Goal: Check status: Check status

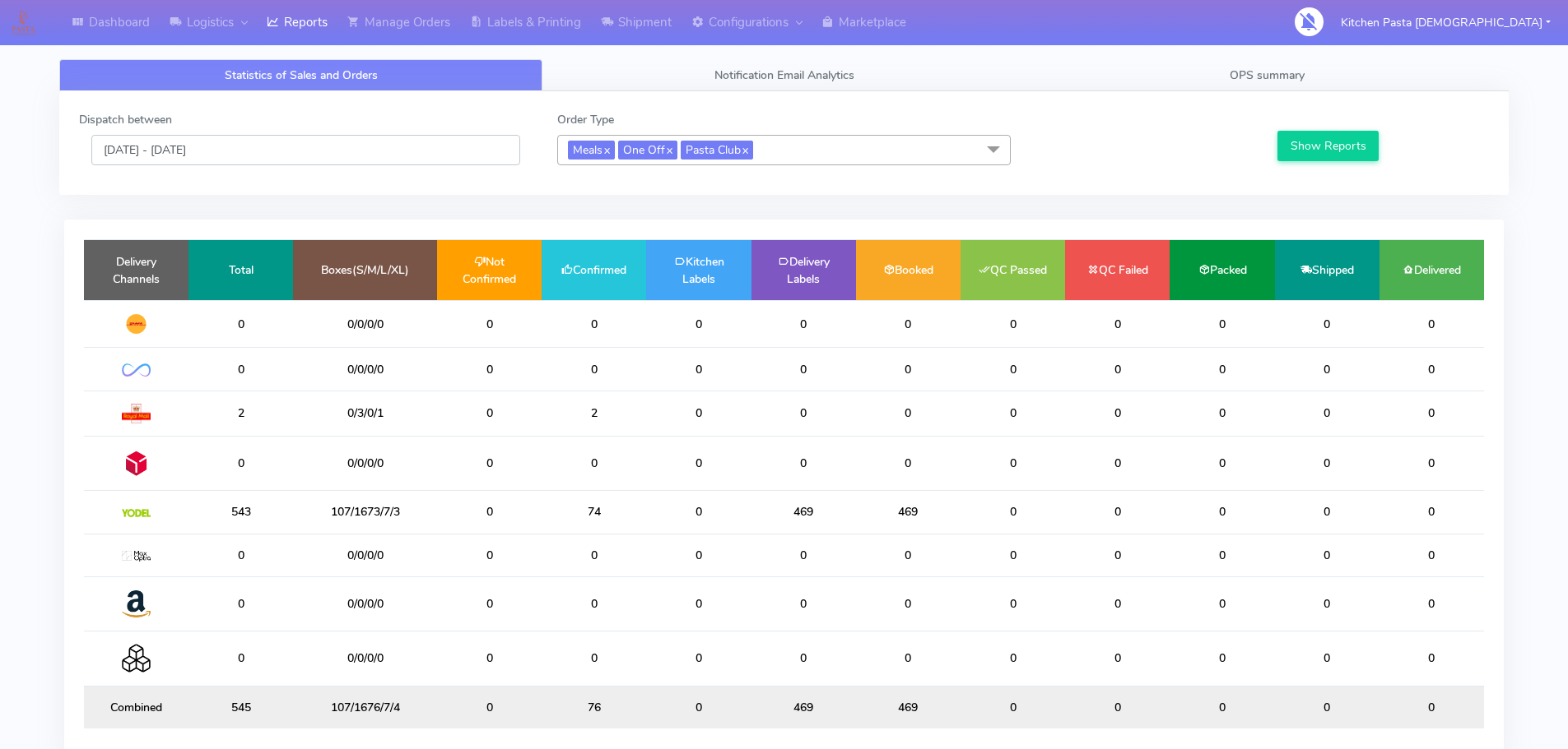
click at [267, 158] on input "[DATE] - [DATE]" at bounding box center [305, 150] width 429 height 30
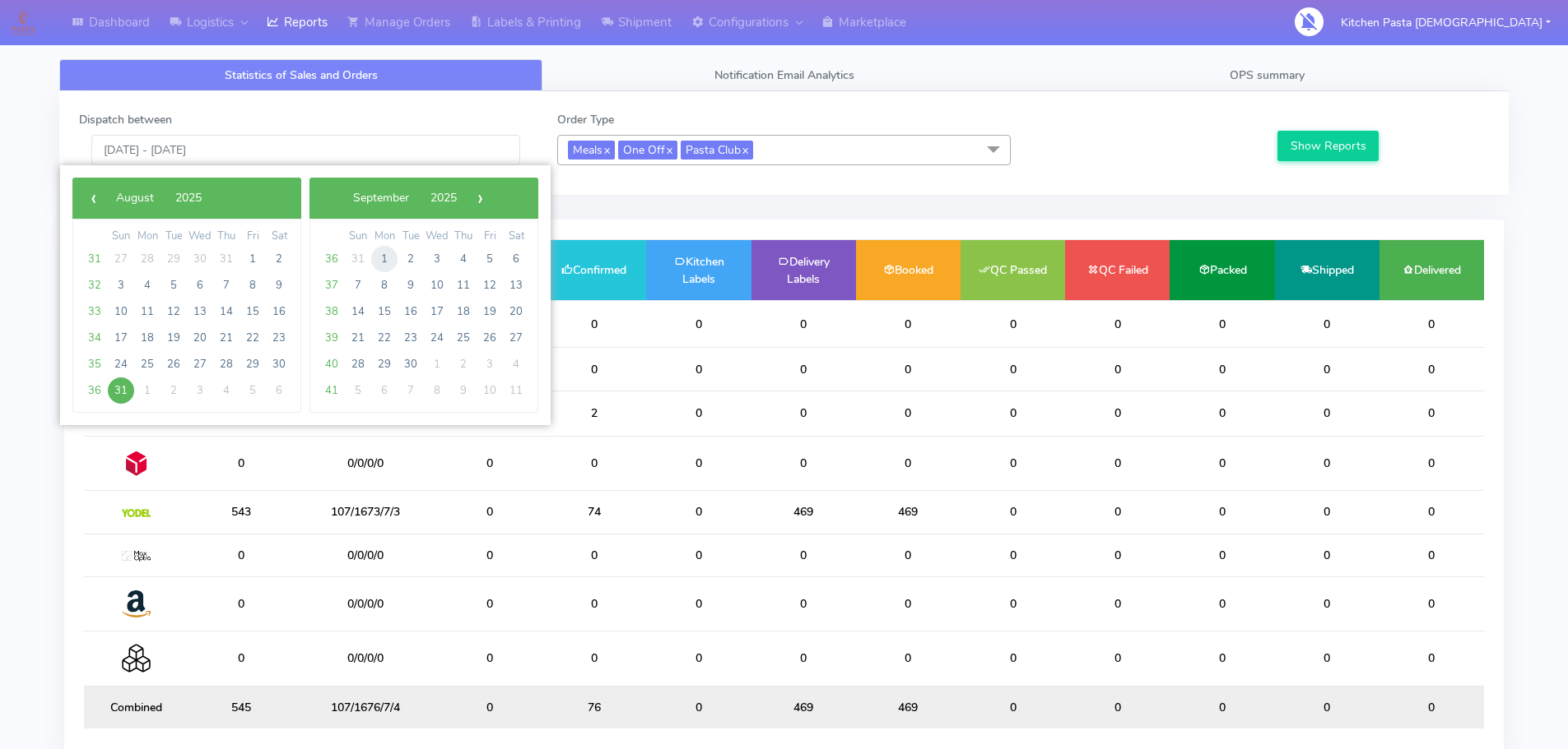
click at [383, 260] on span "1" at bounding box center [384, 259] width 26 height 26
click at [145, 260] on span "1" at bounding box center [147, 259] width 26 height 26
type input "[DATE] - [DATE]"
click at [145, 260] on td "Delivery Channels" at bounding box center [136, 270] width 105 height 60
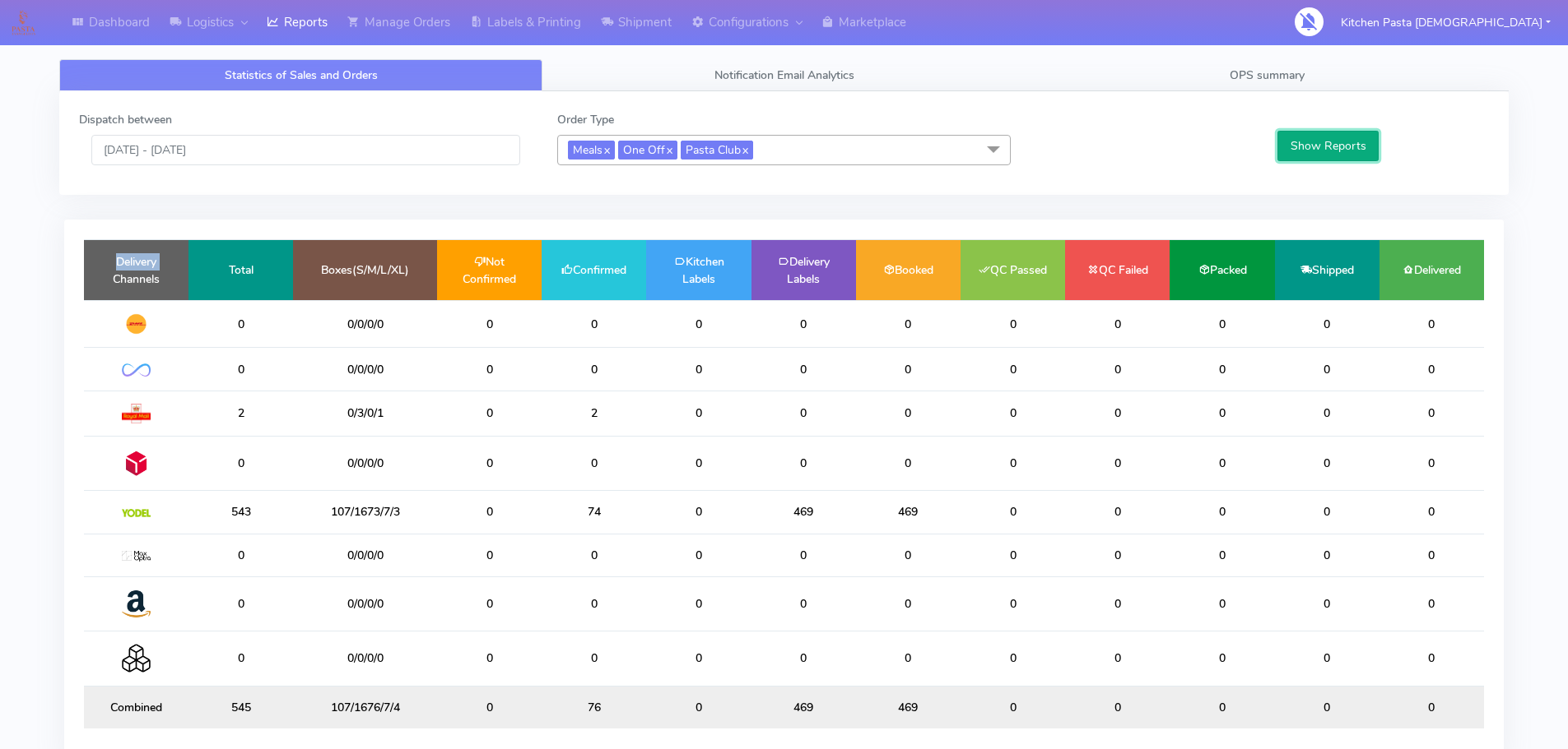
click at [1330, 153] on button "Show Reports" at bounding box center [1328, 146] width 101 height 30
drag, startPoint x: 618, startPoint y: 516, endPoint x: 553, endPoint y: 511, distance: 65.2
click at [553, 511] on td "509" at bounding box center [594, 512] width 105 height 43
drag, startPoint x: 830, startPoint y: 513, endPoint x: 742, endPoint y: 517, distance: 88.1
click at [742, 517] on tr "543 107/1673/7/3 0 74 0 469 469 0 0 0 0 0" at bounding box center [783, 512] width 1400 height 43
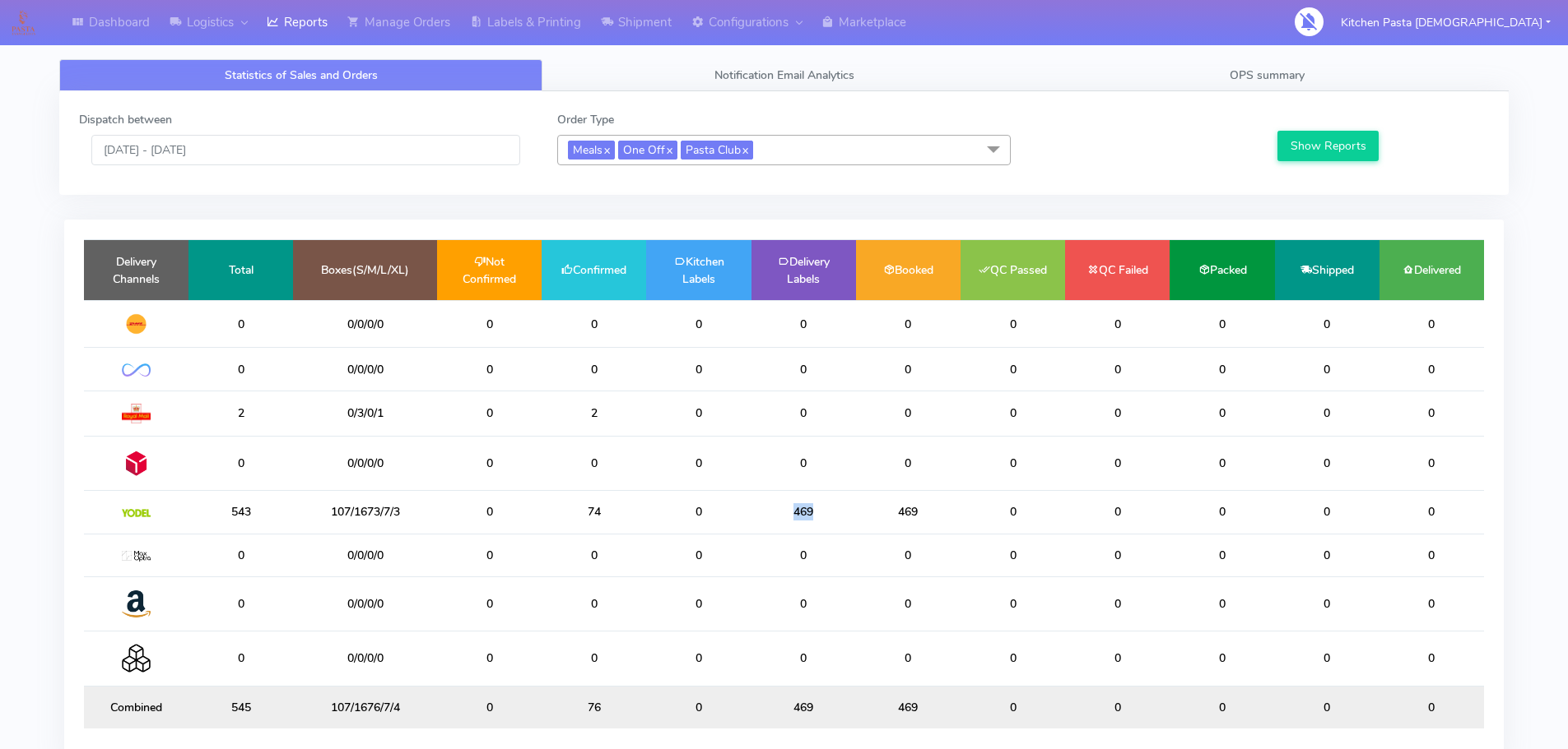
click at [824, 514] on td "469" at bounding box center [803, 512] width 105 height 43
